Goal: Information Seeking & Learning: Learn about a topic

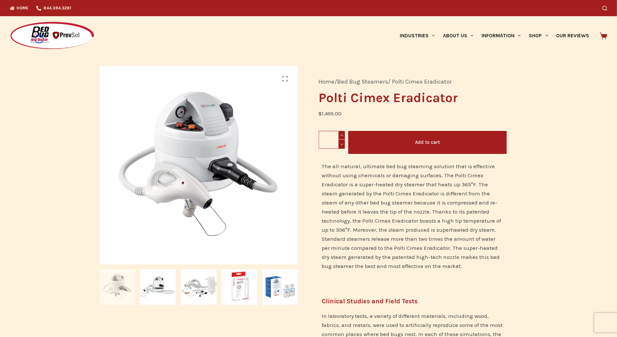
click at [39, 39] on img at bounding box center [52, 35] width 85 height 29
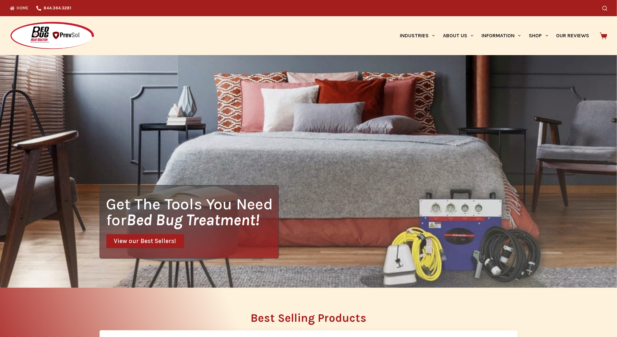
click at [42, 57] on div "Get The Tools You Need for Bed Bug Treatment! View our Best Sellers!" at bounding box center [308, 171] width 617 height 233
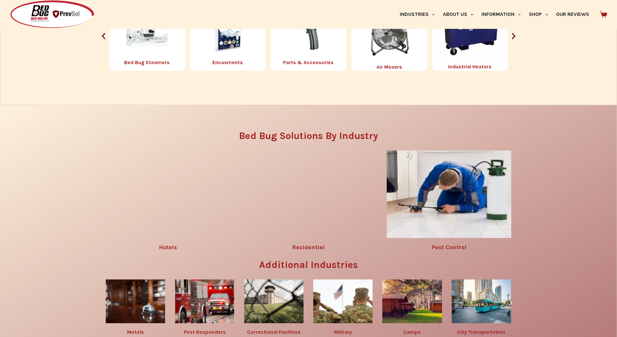
scroll to position [891, 0]
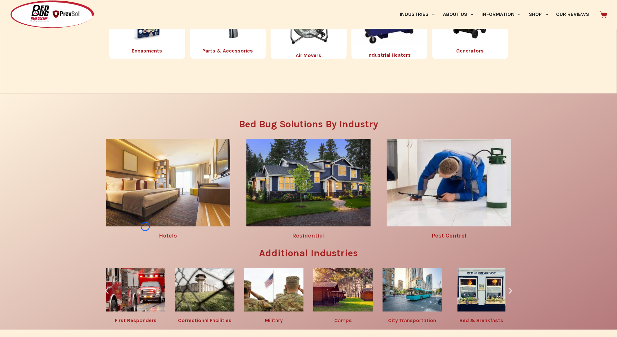
click at [42, 57] on div "Additional Products Portable [PERSON_NAME] Bed Bug Sprays Bed Bug Steamers Enca…" at bounding box center [308, 22] width 609 height 74
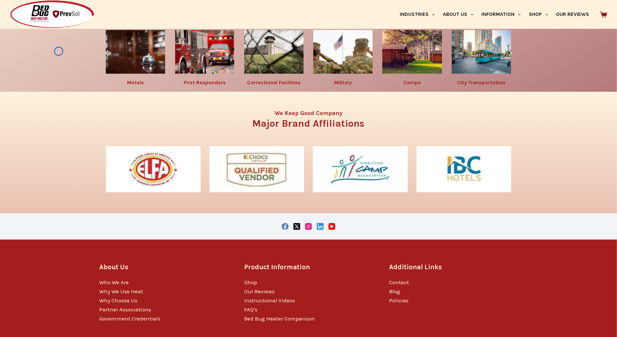
scroll to position [1160, 0]
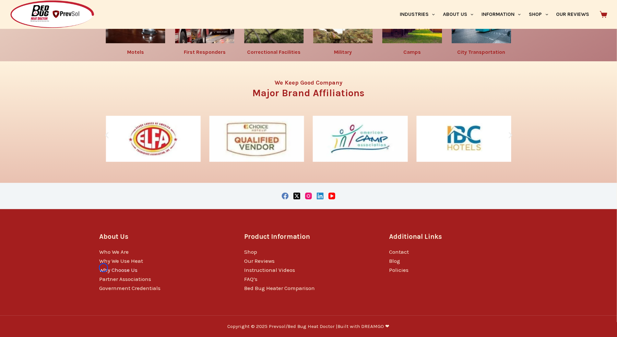
click at [103, 268] on link "Why Choose Us" at bounding box center [118, 270] width 38 height 6
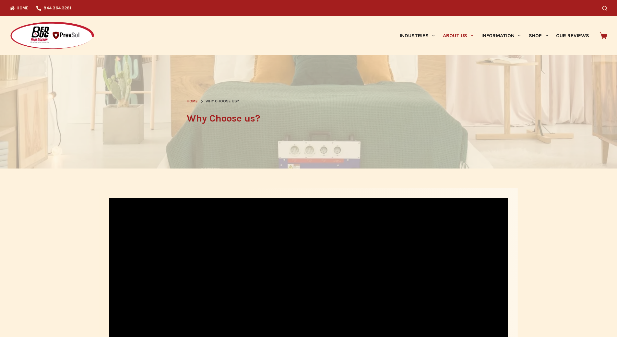
click at [60, 51] on picture at bounding box center [52, 48] width 85 height 6
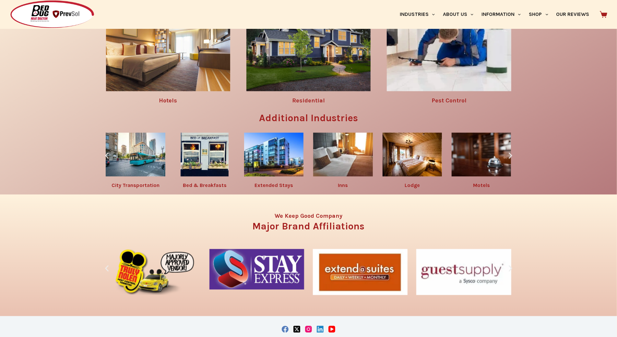
scroll to position [1130, 0]
